Goal: Information Seeking & Learning: Learn about a topic

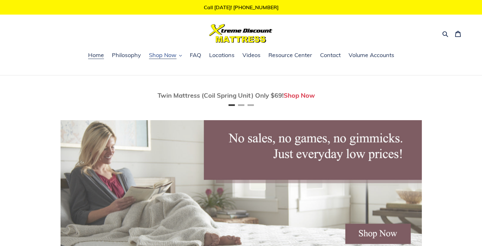
click at [179, 55] on icon "button" at bounding box center [180, 55] width 3 height 3
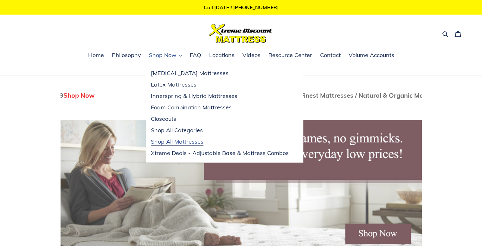
scroll to position [0, 723]
click at [184, 141] on span "Shop All Mattresses" at bounding box center [177, 142] width 53 height 8
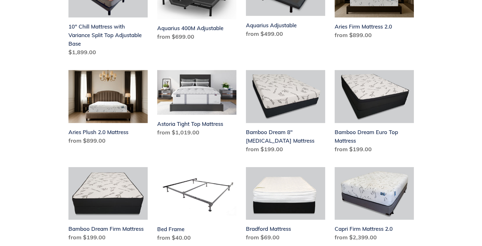
scroll to position [201, 0]
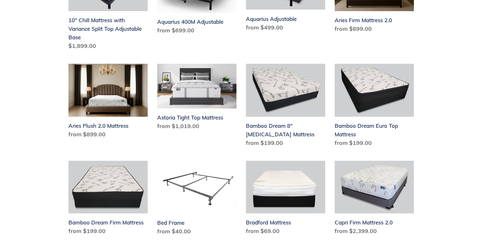
drag, startPoint x: 485, startPoint y: 20, endPoint x: 487, endPoint y: 61, distance: 41.2
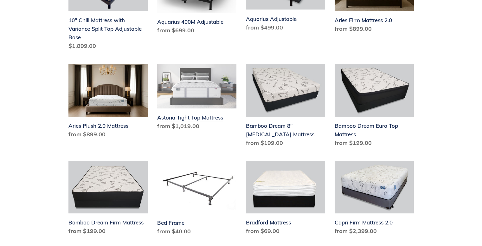
click at [190, 117] on link "Astoria Tight Top Mattress" at bounding box center [196, 98] width 79 height 69
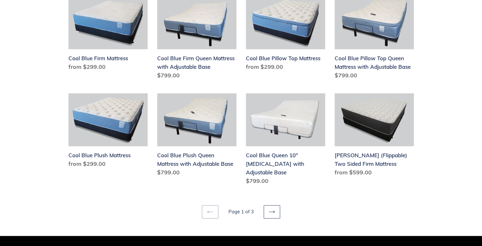
scroll to position [763, 0]
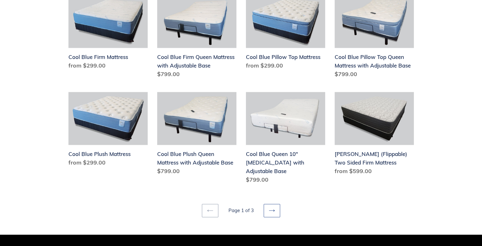
click at [273, 209] on icon at bounding box center [272, 210] width 6 height 2
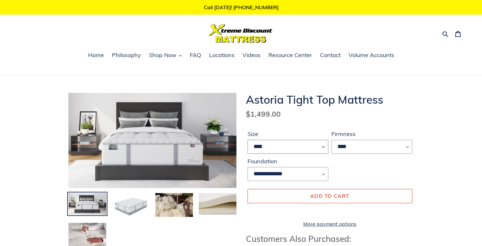
click at [323, 147] on select "**** **** ***** ****" at bounding box center [288, 147] width 81 height 14
select select "*****"
click at [248, 140] on select "**** **** ***** ****" at bounding box center [288, 147] width 81 height 14
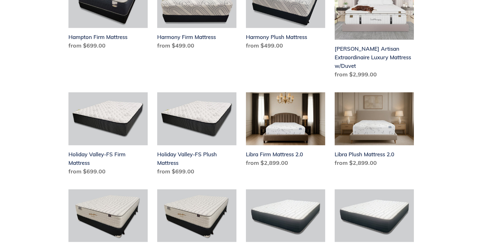
scroll to position [382, 0]
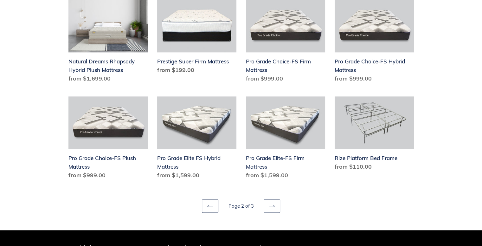
drag, startPoint x: 486, startPoint y: 17, endPoint x: 485, endPoint y: 173, distance: 156.0
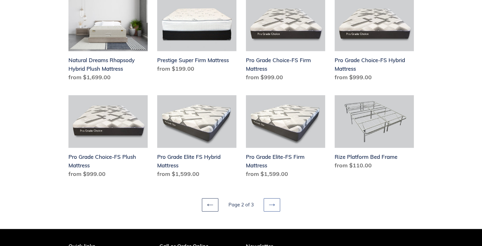
click at [274, 202] on icon at bounding box center [272, 205] width 6 height 6
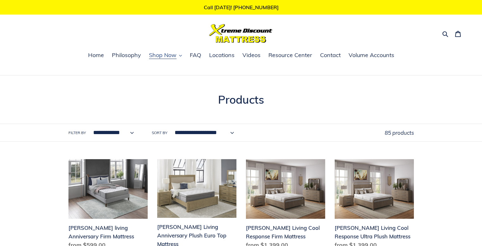
click at [164, 56] on span "Shop Now" at bounding box center [163, 55] width 28 height 8
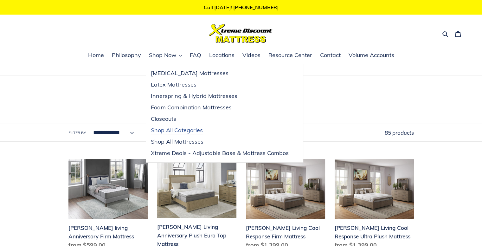
click at [174, 130] on span "Shop All Categories" at bounding box center [177, 130] width 52 height 8
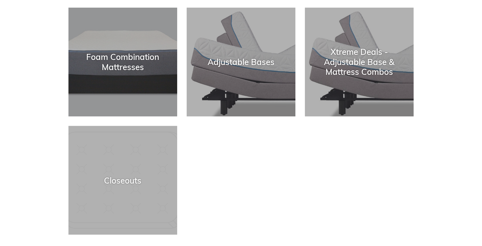
scroll to position [236, 0]
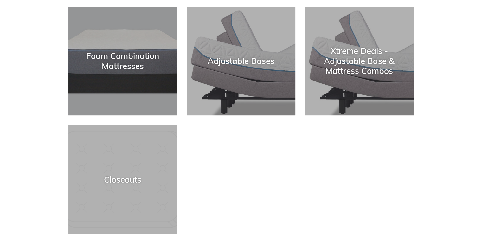
drag, startPoint x: 487, startPoint y: 32, endPoint x: 487, endPoint y: 116, distance: 84.0
click at [482, 116] on html "Skip to content Just added to your cart Qty: View cart ( ) Continue shopping Su…" at bounding box center [241, 96] width 482 height 665
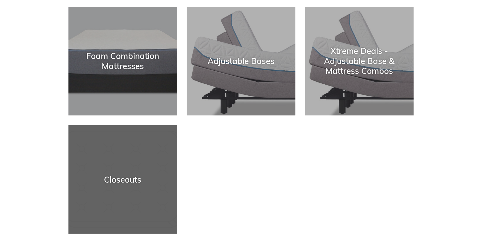
click at [120, 182] on div "Closeouts" at bounding box center [122, 179] width 109 height 10
click at [124, 176] on div "Closeouts" at bounding box center [122, 179] width 109 height 10
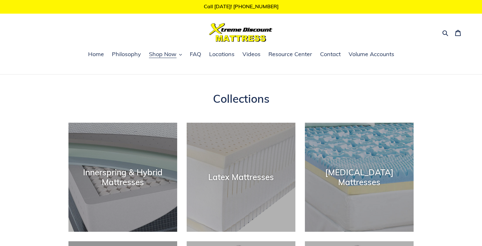
scroll to position [0, 0]
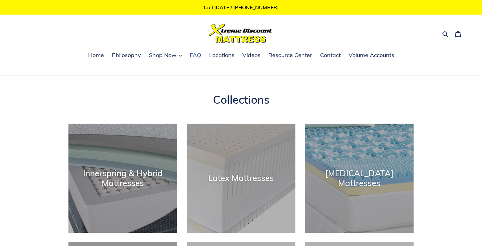
click at [193, 55] on span "FAQ" at bounding box center [195, 55] width 11 height 8
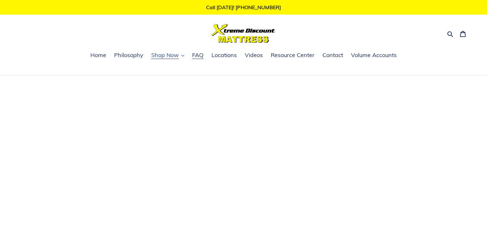
click at [169, 55] on span "Shop Now" at bounding box center [165, 55] width 28 height 8
click at [182, 55] on icon "button" at bounding box center [182, 55] width 3 height 3
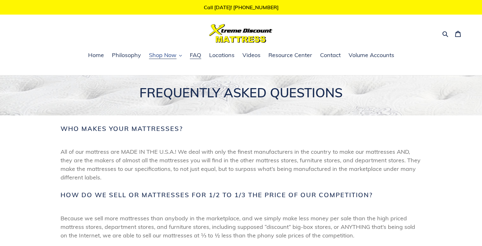
click at [158, 55] on span "Shop Now" at bounding box center [163, 55] width 28 height 8
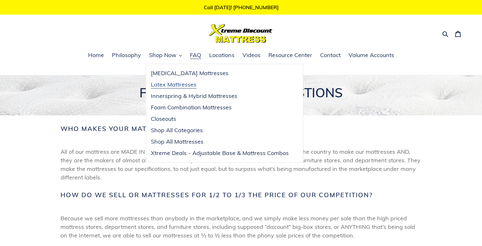
click at [162, 85] on span "Latex Mattresses" at bounding box center [174, 85] width 46 height 8
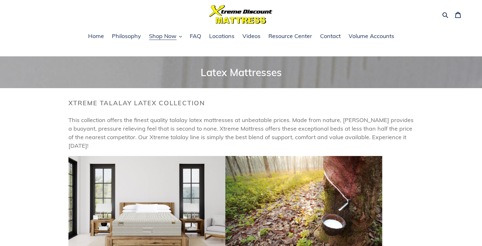
scroll to position [12, 0]
